Goal: Use online tool/utility: Utilize a website feature to perform a specific function

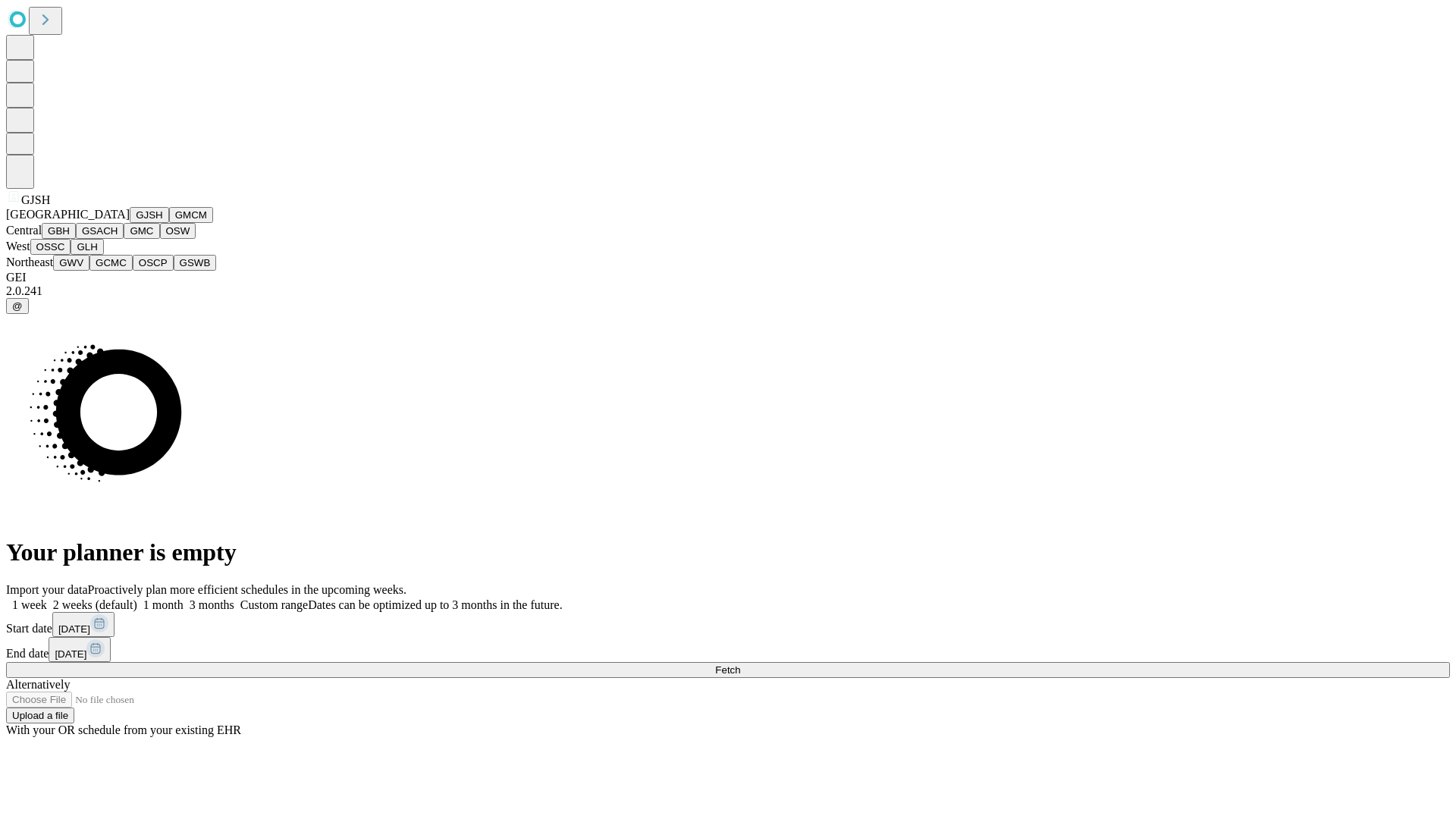
click at [130, 223] on button "GJSH" at bounding box center [149, 215] width 39 height 16
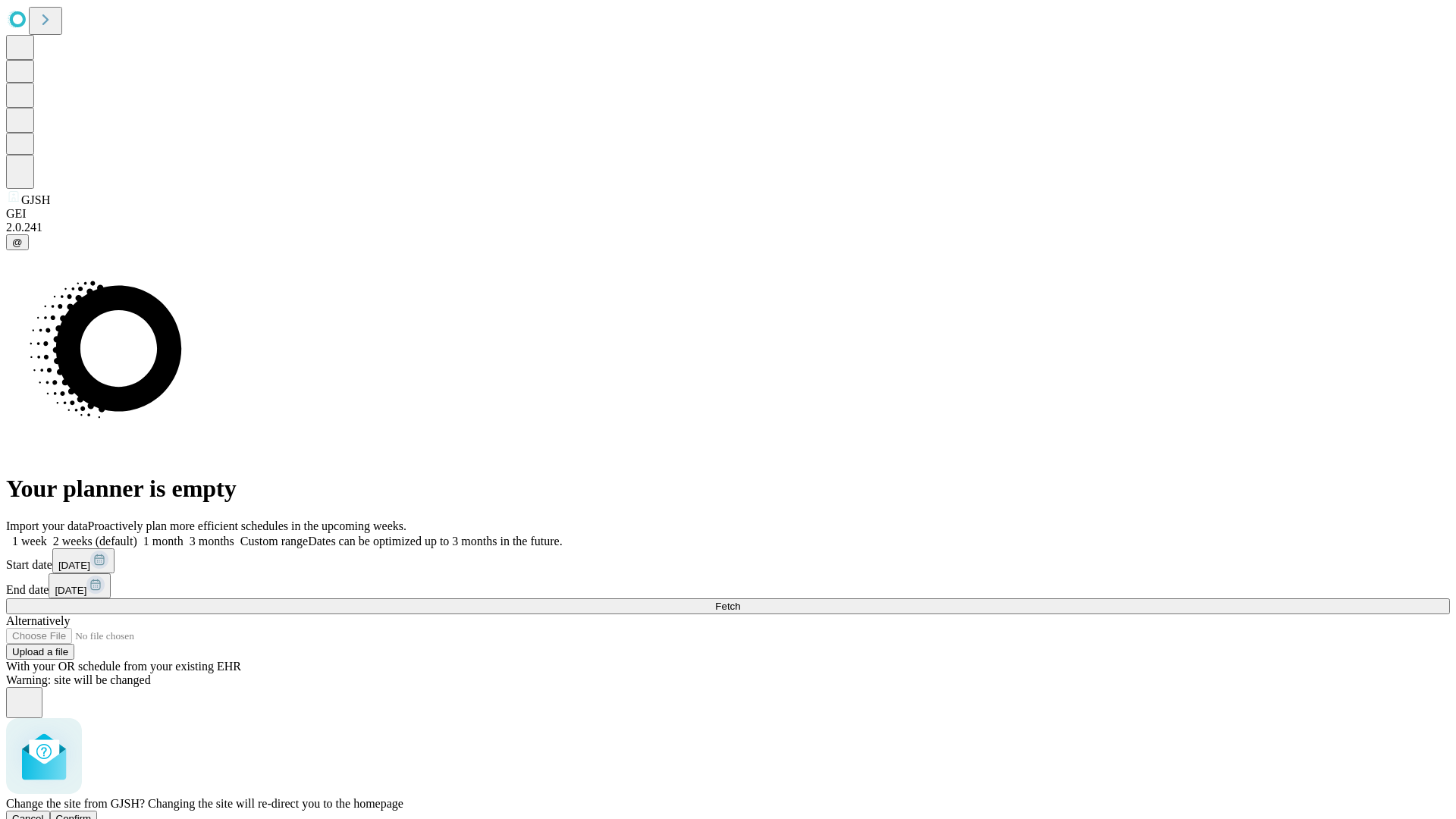
click at [92, 813] on span "Confirm" at bounding box center [74, 818] width 36 height 11
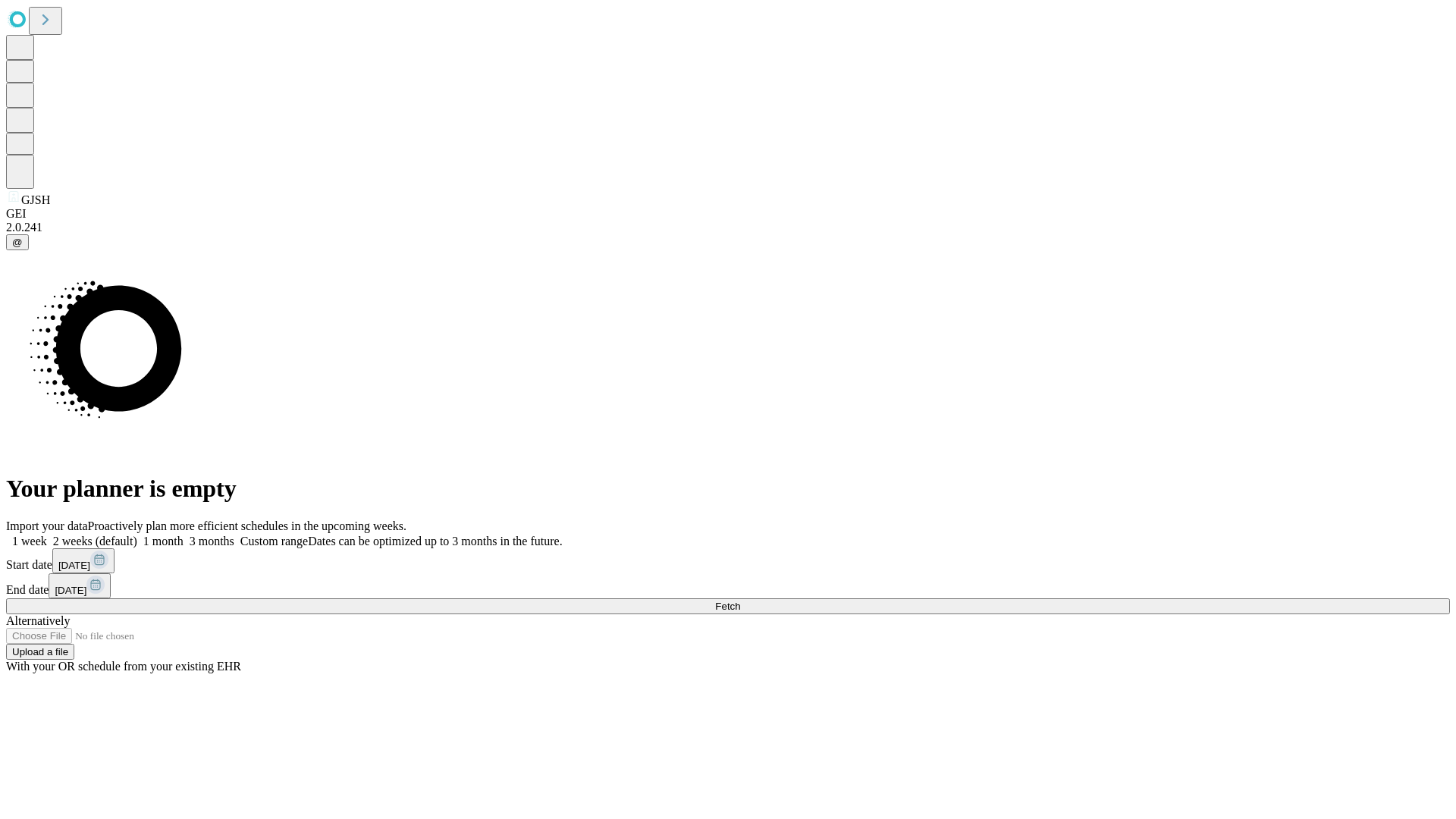
click at [183, 535] on label "1 month" at bounding box center [161, 541] width 46 height 13
click at [740, 601] on span "Fetch" at bounding box center [727, 606] width 25 height 11
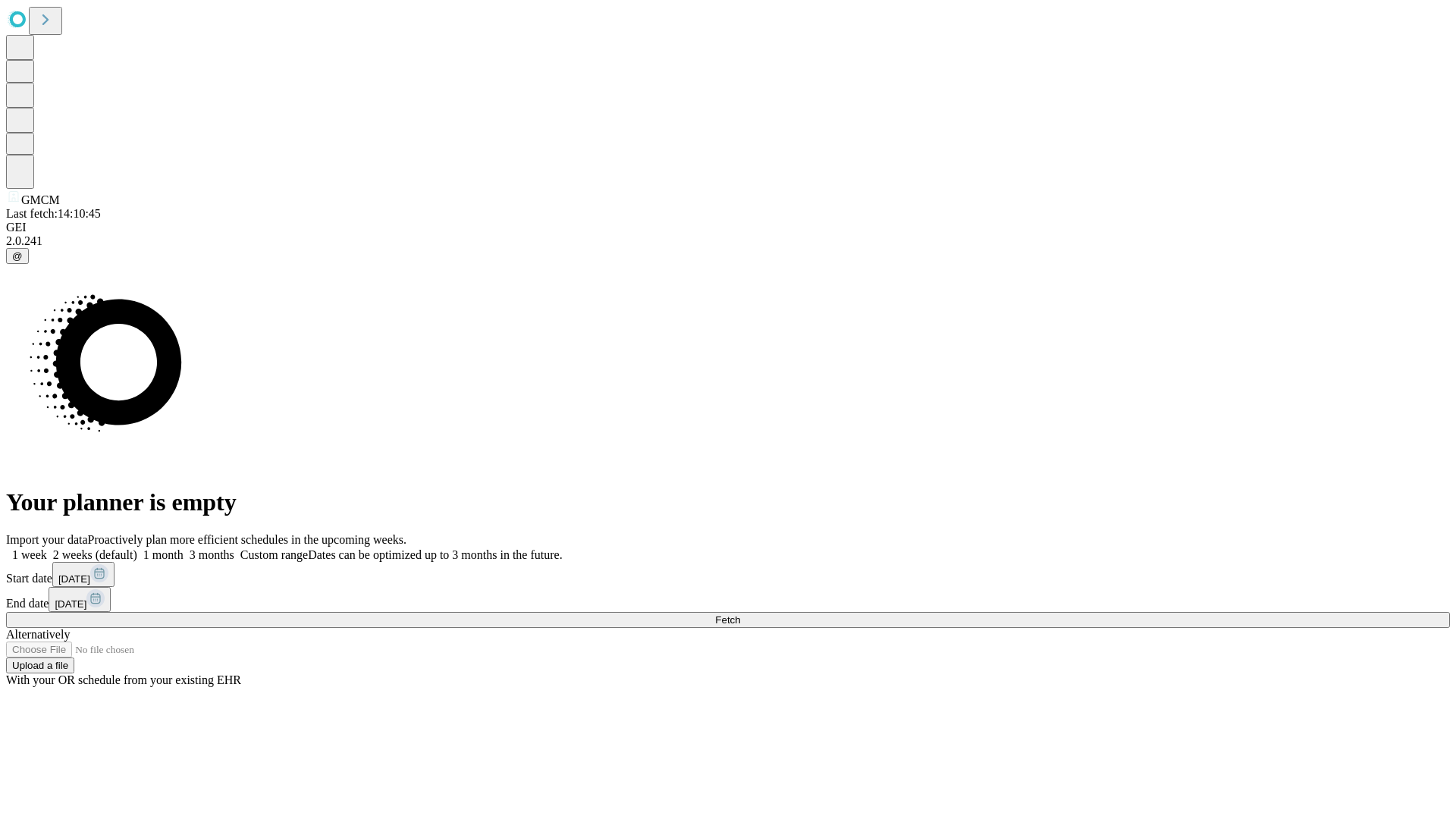
click at [183, 548] on label "1 month" at bounding box center [161, 554] width 46 height 13
click at [740, 614] on span "Fetch" at bounding box center [727, 619] width 25 height 11
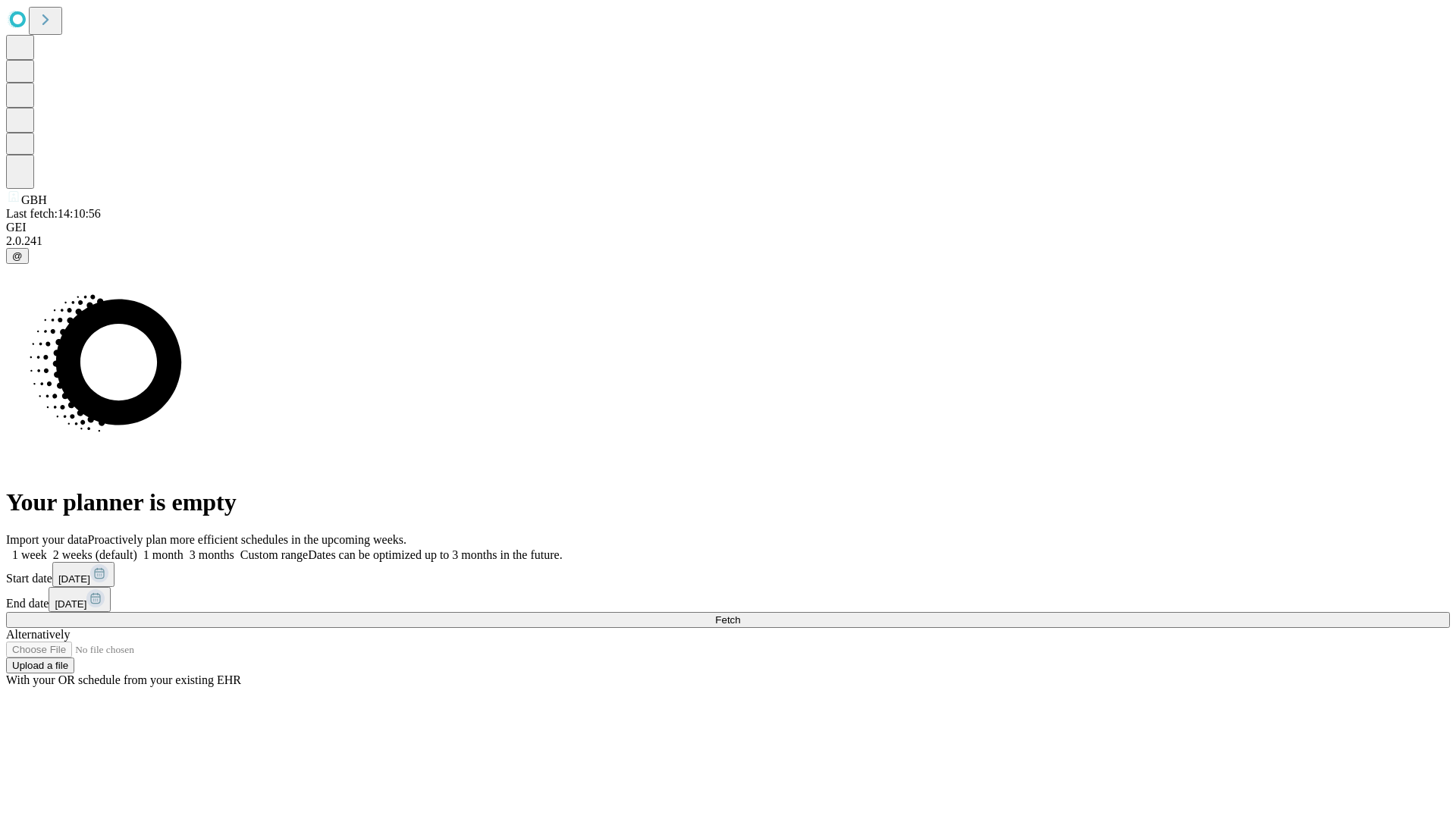
click at [183, 548] on label "1 month" at bounding box center [161, 554] width 46 height 13
click at [740, 614] on span "Fetch" at bounding box center [727, 619] width 25 height 11
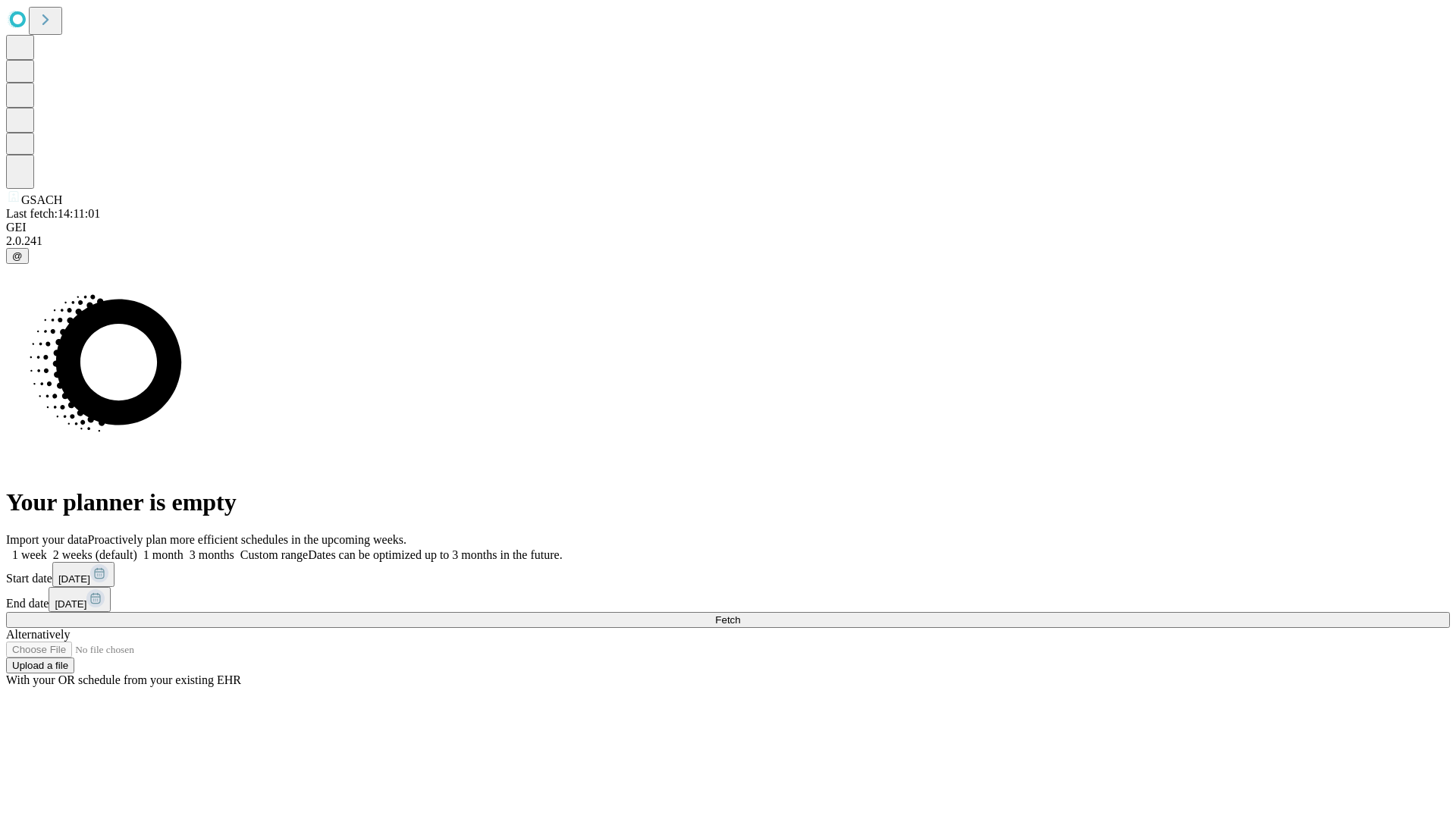
click at [183, 548] on label "1 month" at bounding box center [161, 554] width 46 height 13
click at [740, 614] on span "Fetch" at bounding box center [727, 619] width 25 height 11
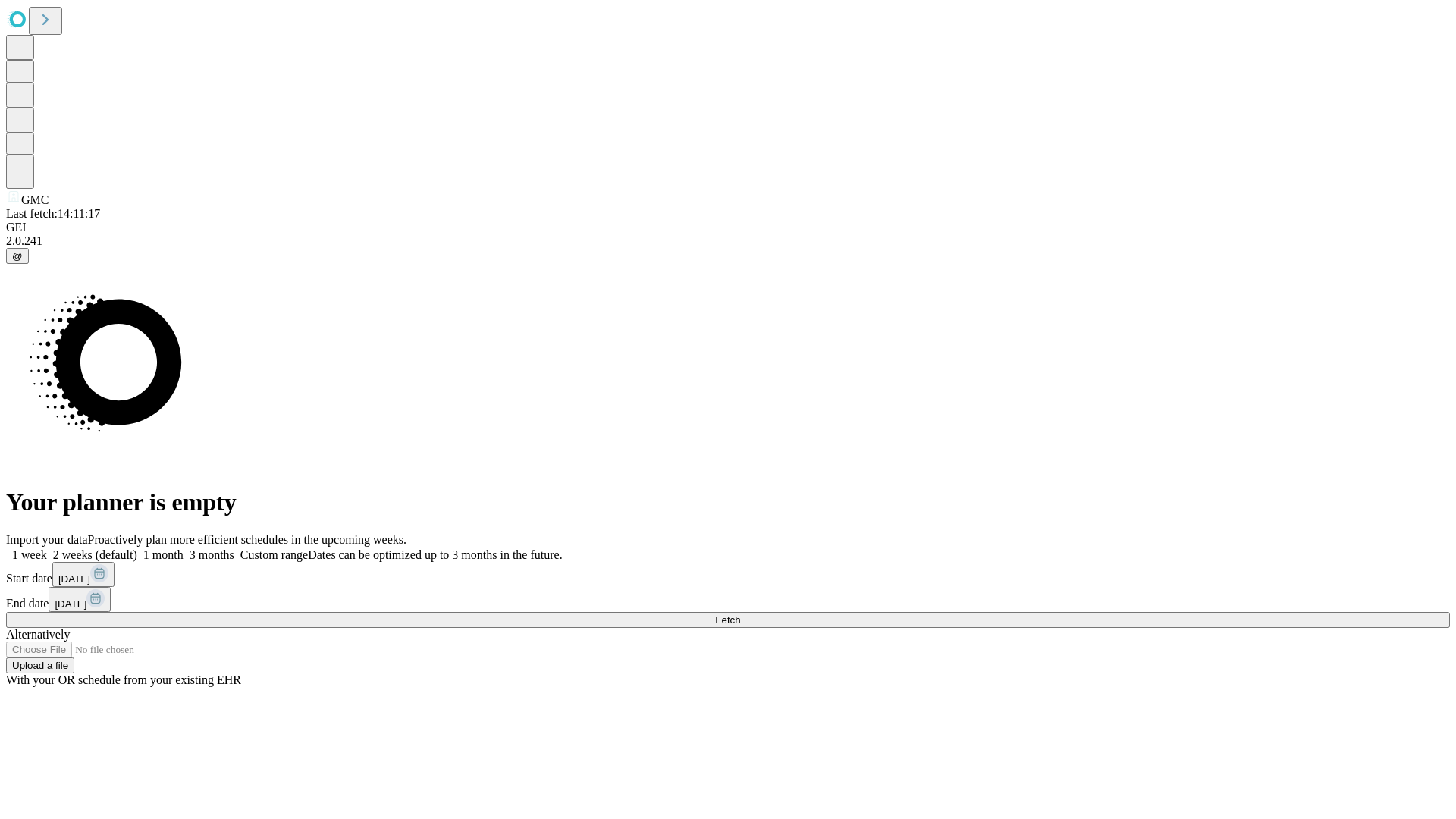
click at [183, 548] on label "1 month" at bounding box center [161, 554] width 46 height 13
click at [740, 614] on span "Fetch" at bounding box center [727, 619] width 25 height 11
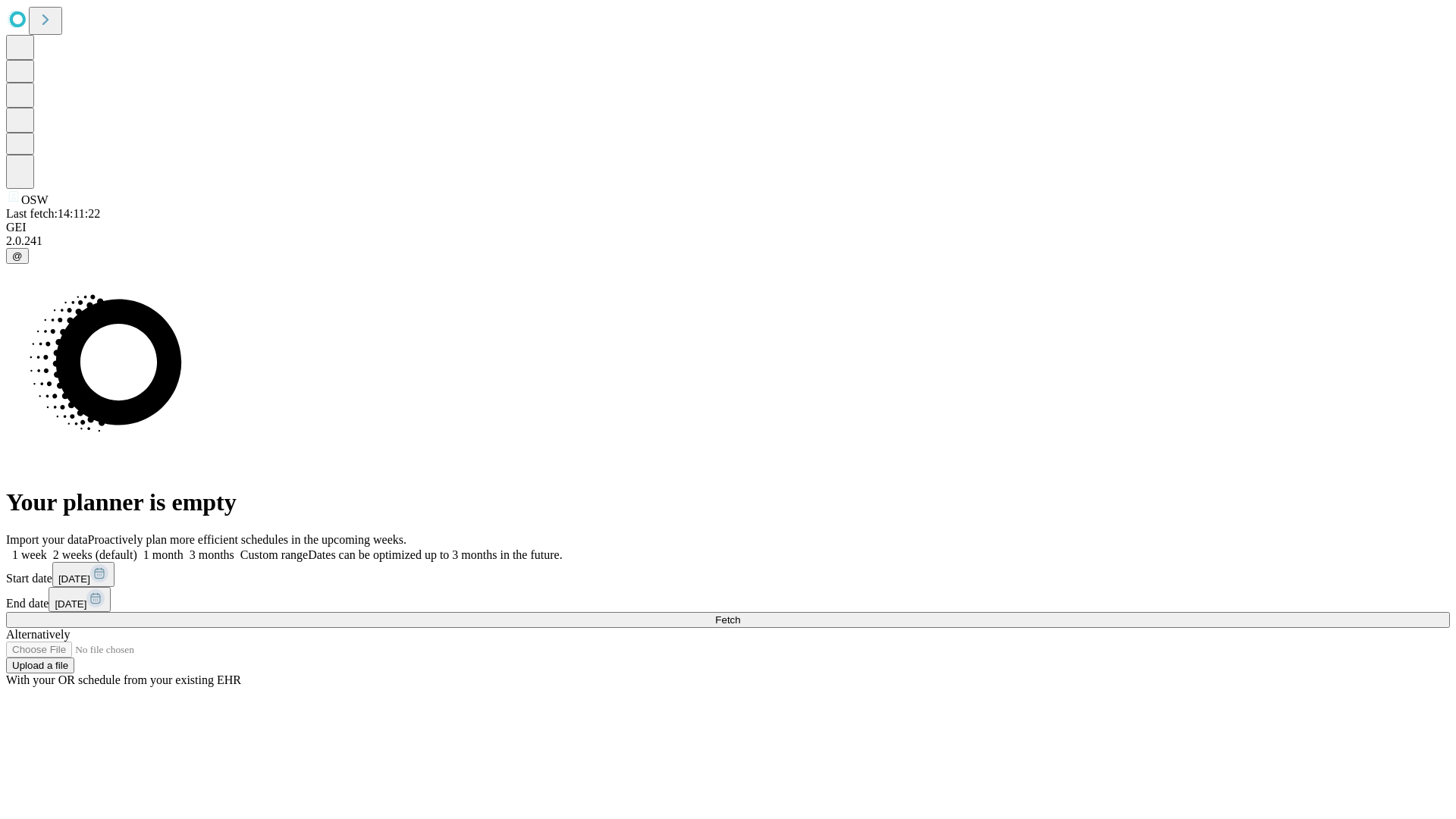
click at [183, 548] on label "1 month" at bounding box center [161, 554] width 46 height 13
click at [740, 614] on span "Fetch" at bounding box center [727, 619] width 25 height 11
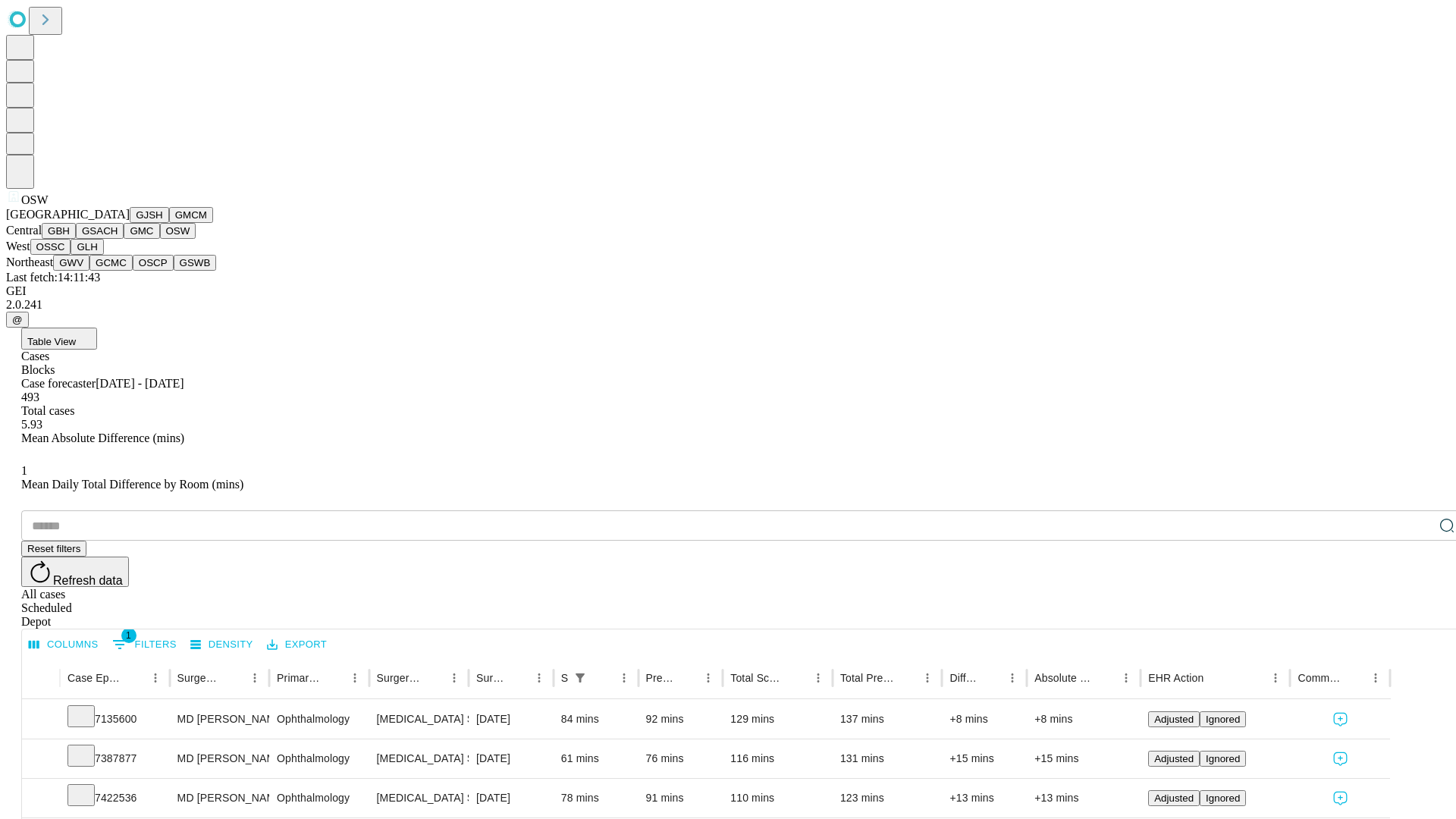
click at [71, 255] on button "OSSC" at bounding box center [51, 246] width 41 height 16
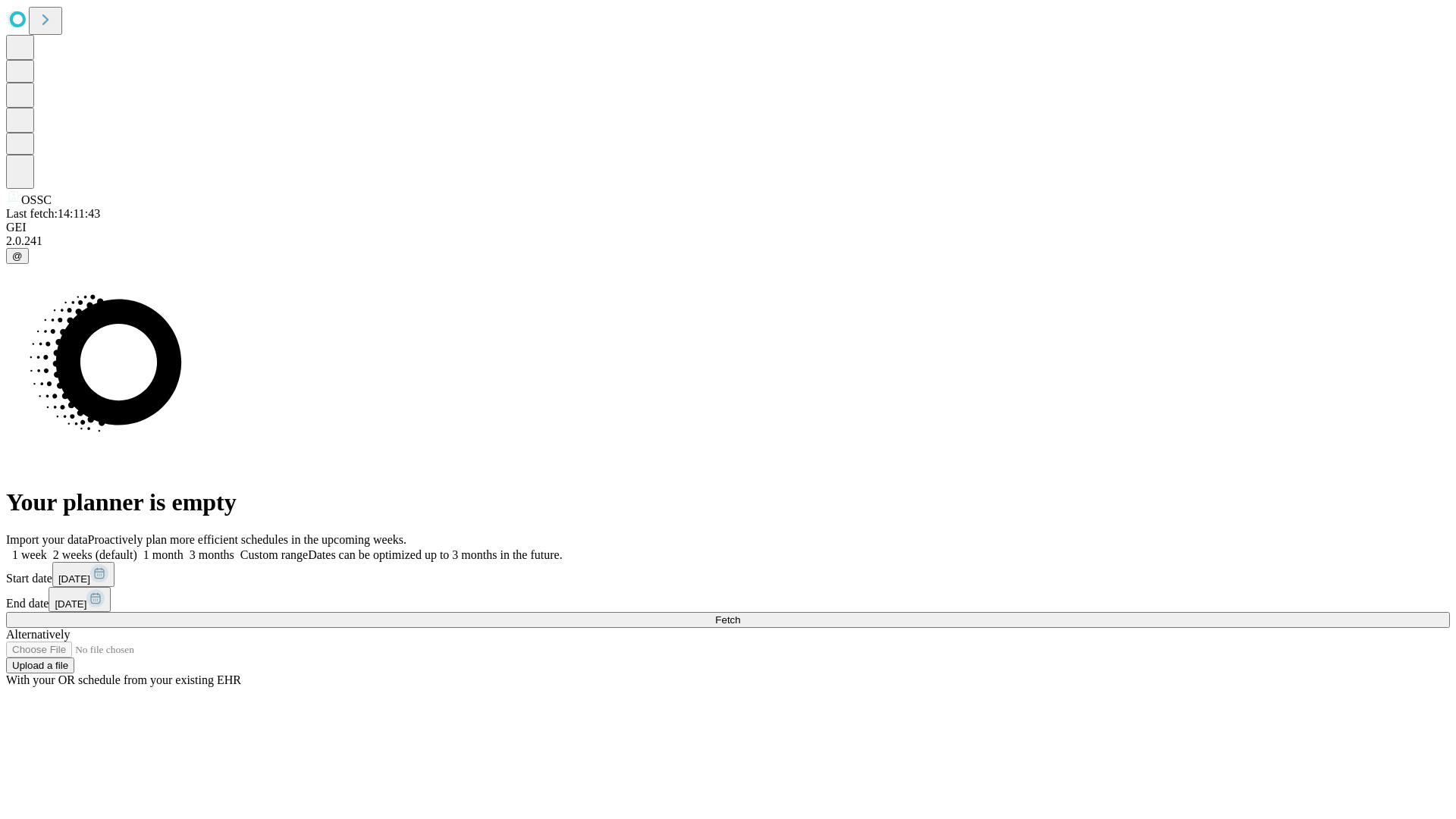
click at [183, 548] on label "1 month" at bounding box center [161, 554] width 46 height 13
click at [740, 614] on span "Fetch" at bounding box center [727, 619] width 25 height 11
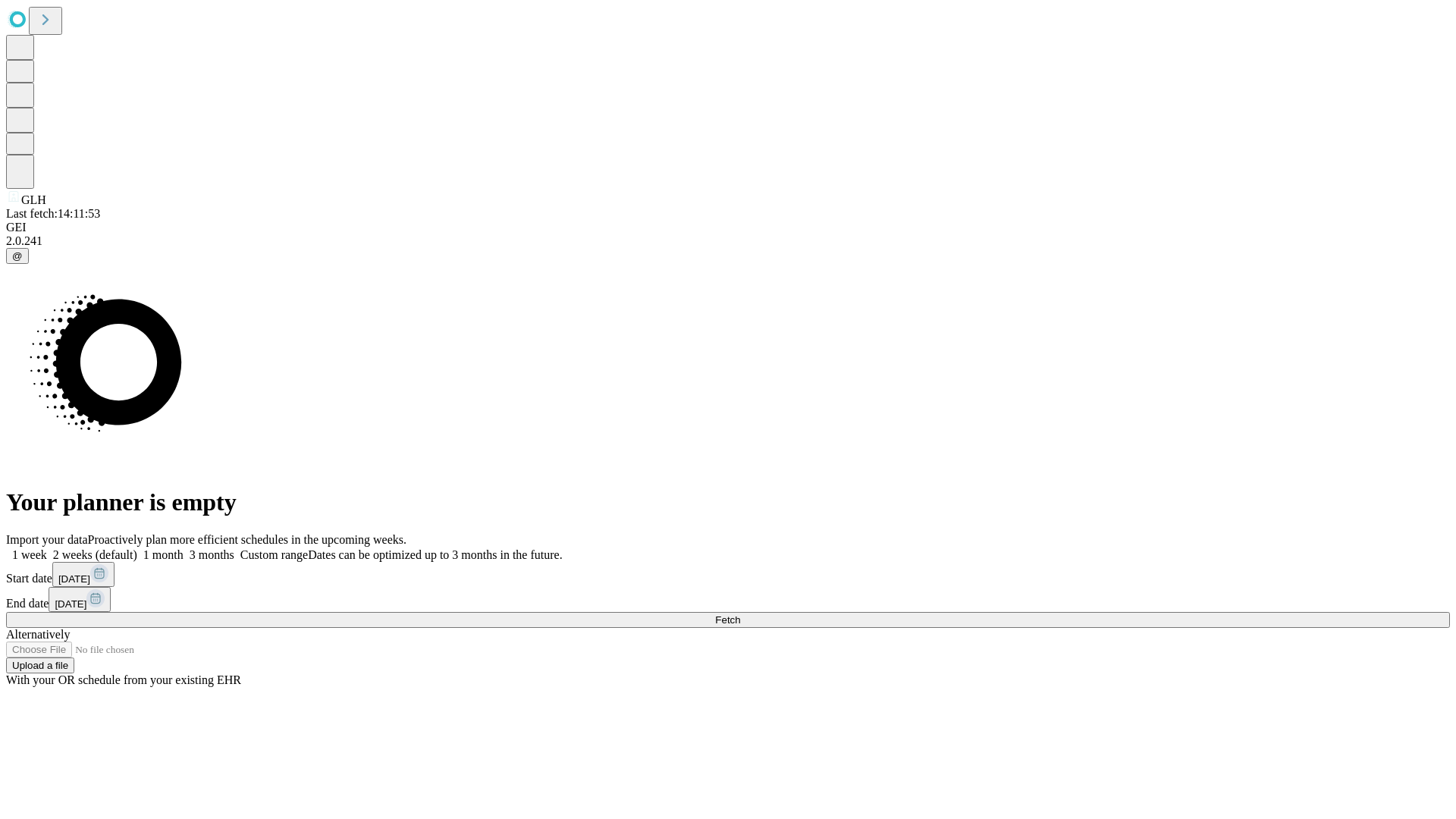
click at [740, 614] on span "Fetch" at bounding box center [727, 619] width 25 height 11
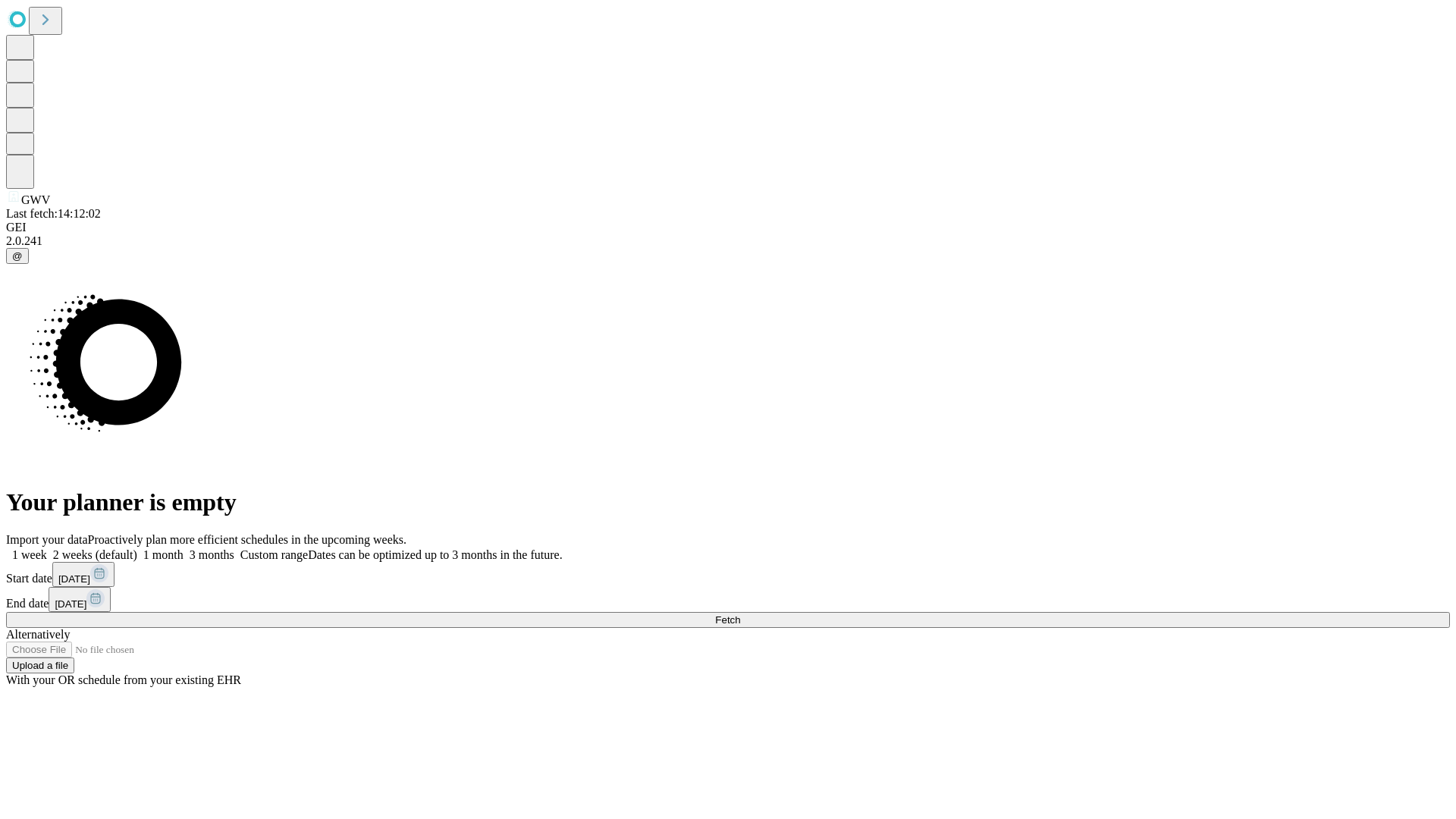
click at [183, 548] on label "1 month" at bounding box center [161, 554] width 46 height 13
click at [740, 614] on span "Fetch" at bounding box center [727, 619] width 25 height 11
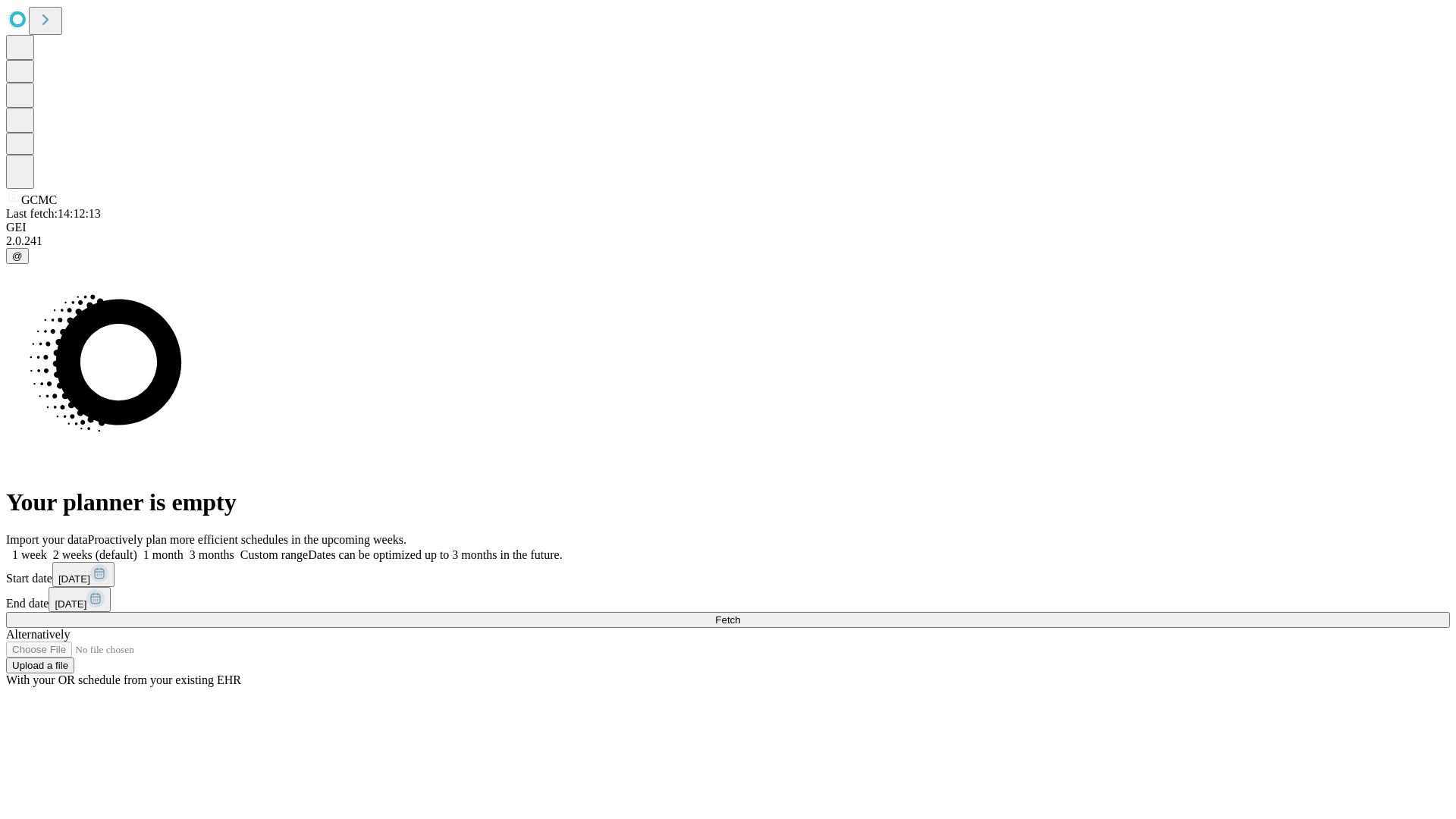
click at [183, 548] on label "1 month" at bounding box center [161, 554] width 46 height 13
click at [740, 614] on span "Fetch" at bounding box center [727, 619] width 25 height 11
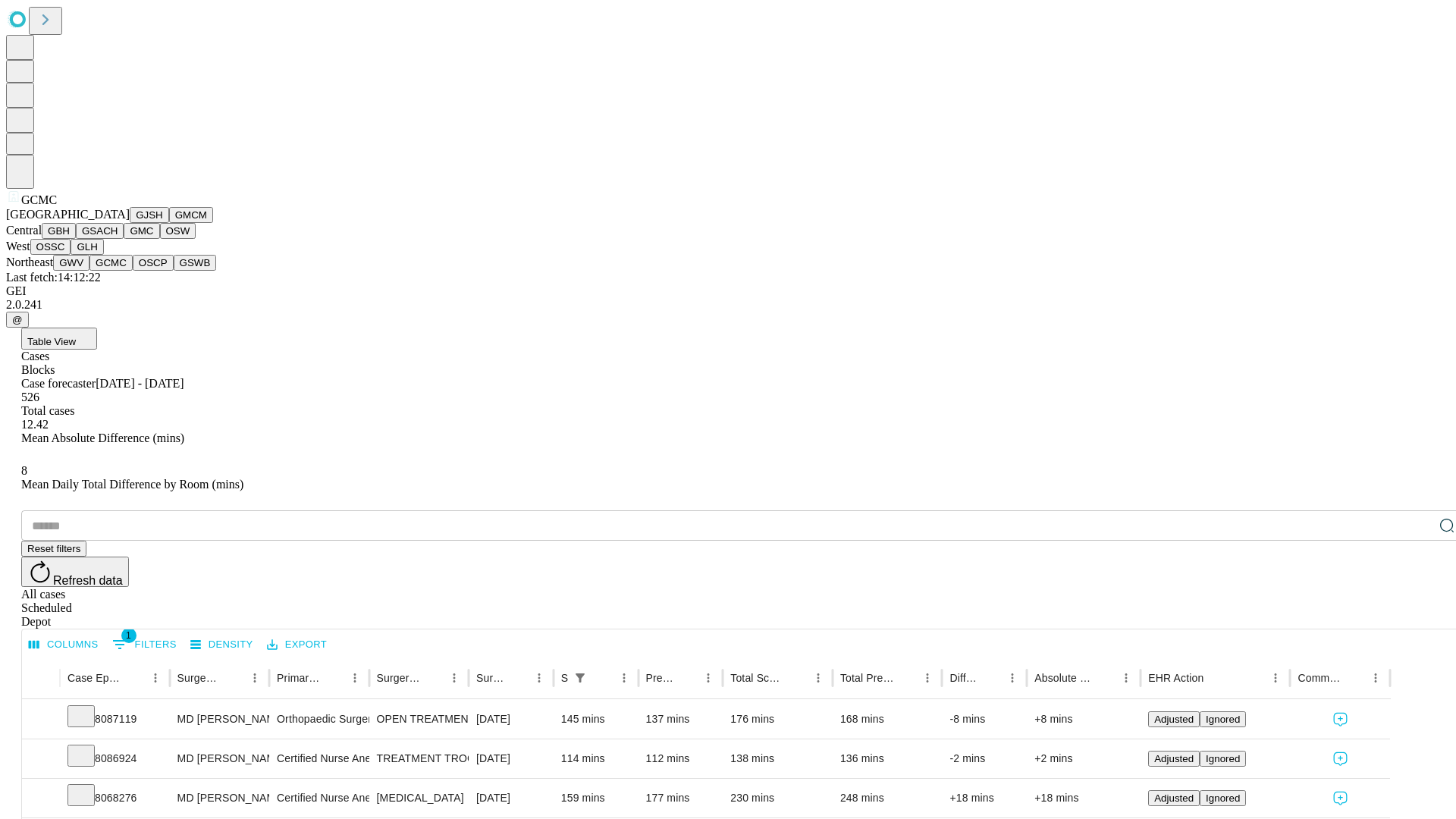
click at [132, 271] on button "OSCP" at bounding box center [153, 263] width 41 height 16
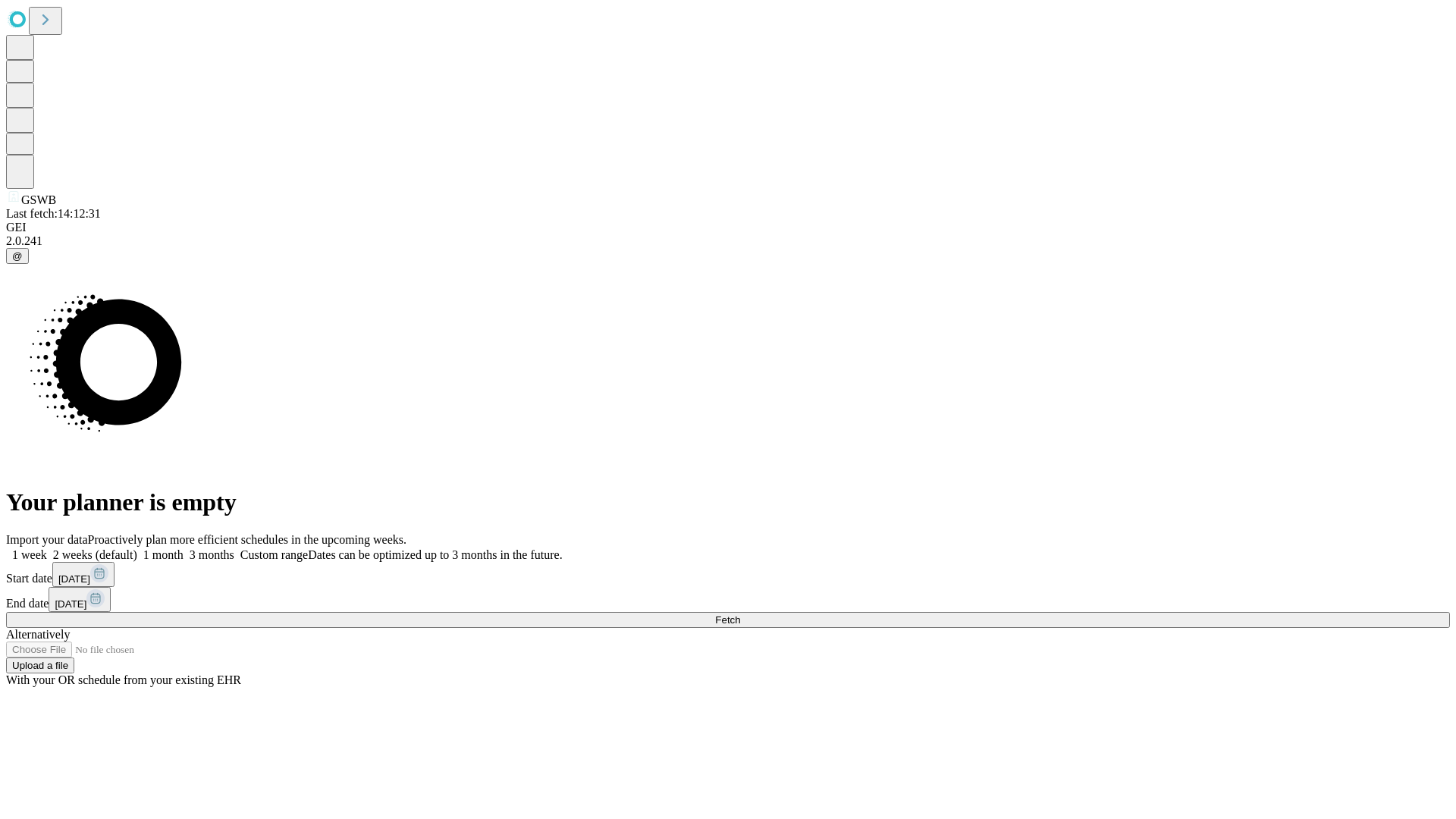
click at [183, 548] on label "1 month" at bounding box center [161, 554] width 46 height 13
click at [740, 614] on span "Fetch" at bounding box center [727, 619] width 25 height 11
